Goal: Information Seeking & Learning: Learn about a topic

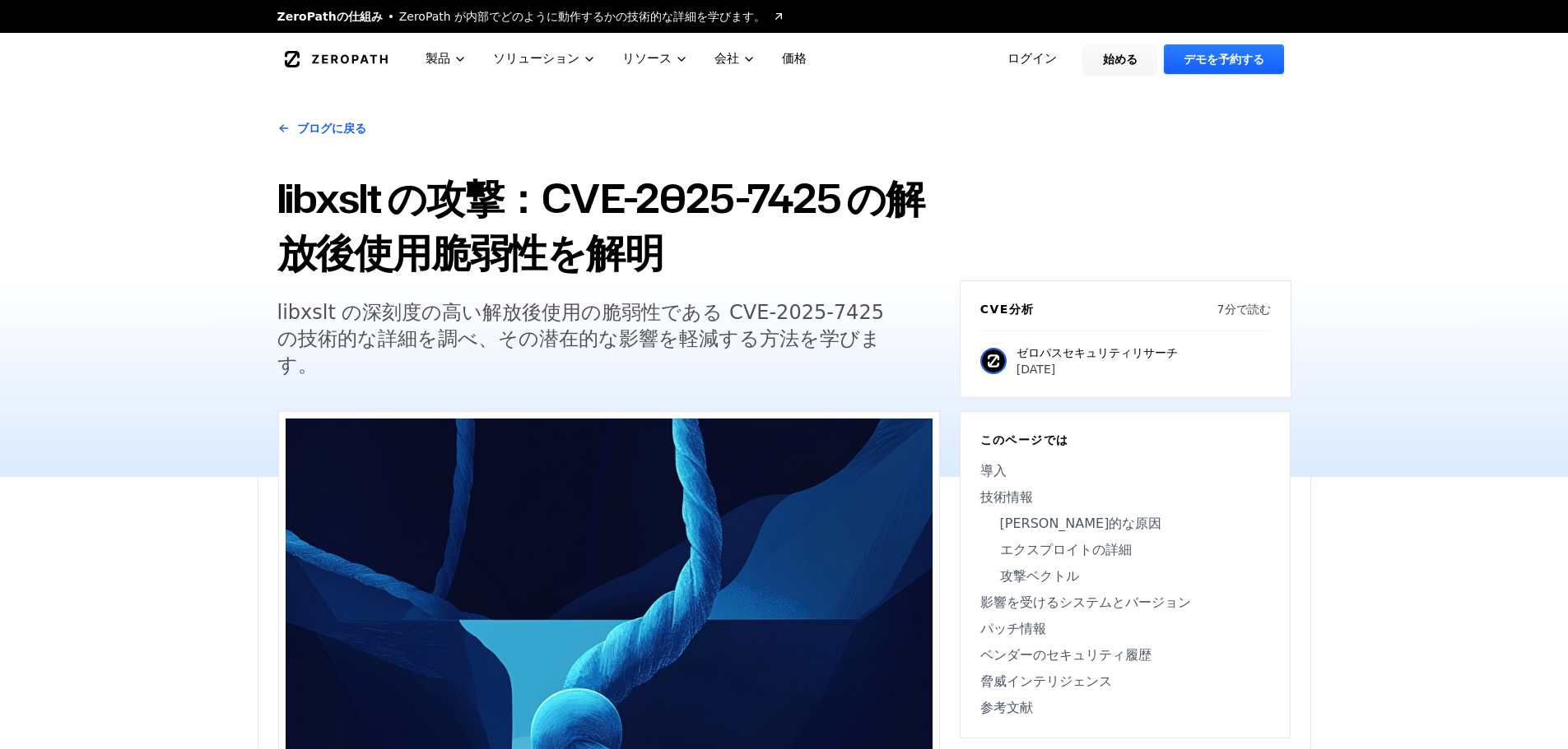
click at [172, 368] on div "ブログに戻る libxslt の攻撃：CVE-2025-7425 の解放後使用脆弱性を解明 libxslt の深刻度の高い解放後使用の脆弱性である CVE-2…" at bounding box center [784, 281] width 1568 height 392
click at [1433, 329] on div "ブログに戻る libxslt の攻撃：CVE-2025-7425 の解放後使用脆弱性を解明 libxslt の深刻度の高い解放後使用の脆弱性である CVE-2…" at bounding box center [784, 281] width 1568 height 392
